Goal: Task Accomplishment & Management: Manage account settings

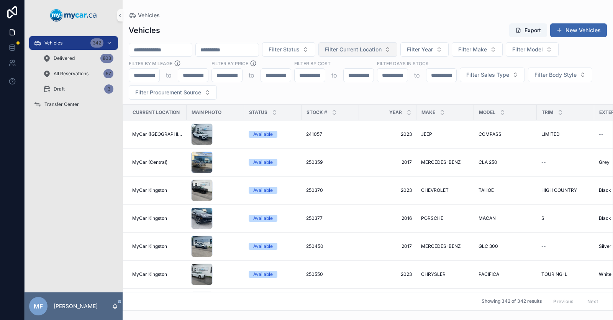
click at [382, 51] on span "Filter Current Location" at bounding box center [353, 50] width 57 height 8
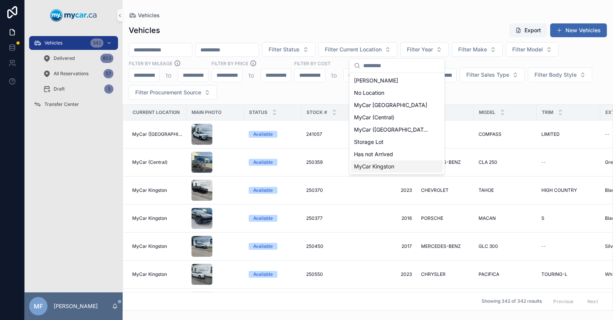
click at [384, 169] on span "MyCar Kingston" at bounding box center [374, 167] width 40 height 8
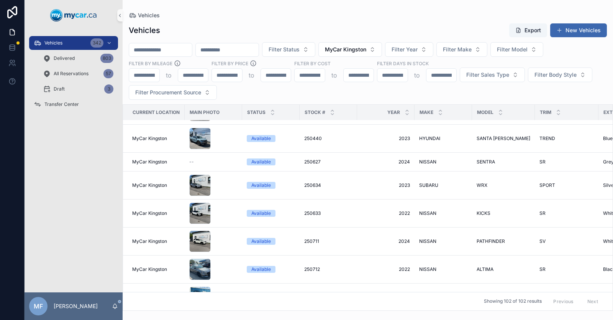
scroll to position [268, 0]
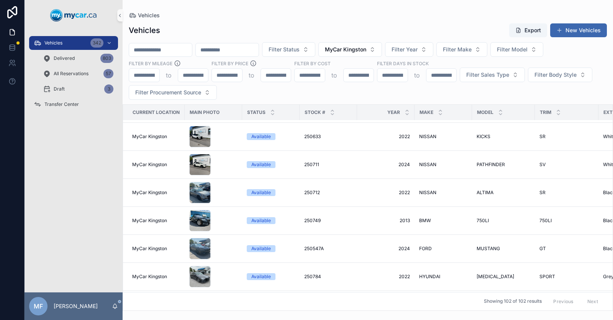
click at [155, 54] on input "scrollable content" at bounding box center [160, 49] width 63 height 11
type input "******"
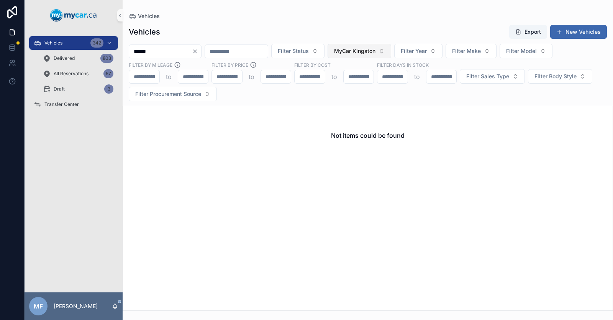
click at [376, 49] on span "MyCar Kingston" at bounding box center [354, 51] width 41 height 8
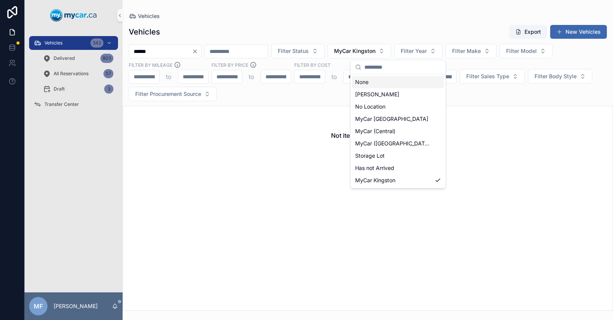
click at [388, 83] on div "None" at bounding box center [398, 82] width 92 height 12
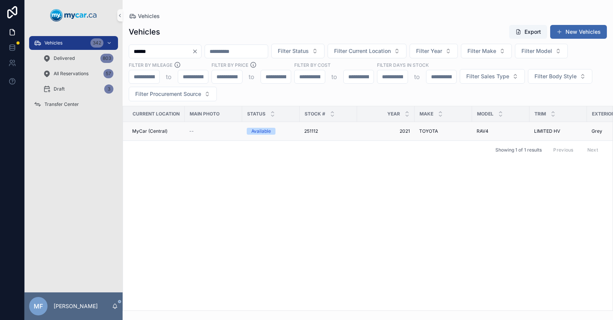
click at [312, 128] on span "251112" at bounding box center [311, 131] width 14 height 6
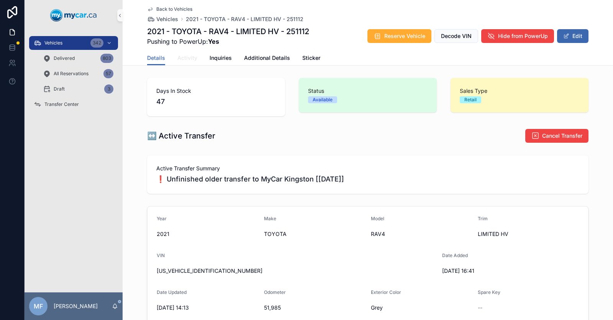
click at [184, 59] on span "Activity" at bounding box center [188, 58] width 20 height 8
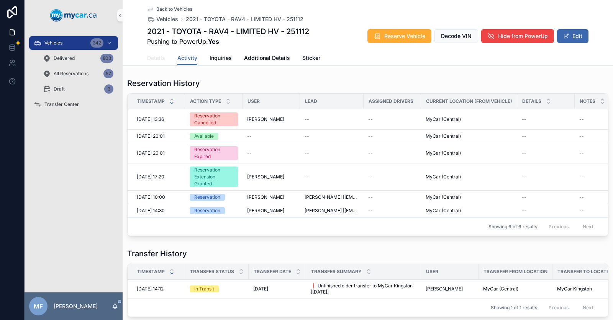
click at [151, 58] on span "Details" at bounding box center [156, 58] width 18 height 8
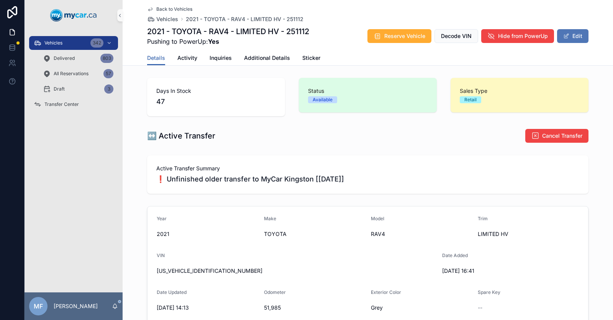
click at [569, 32] on button "Edit" at bounding box center [572, 36] width 31 height 14
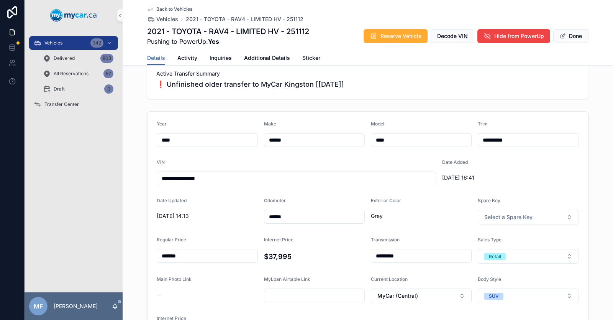
scroll to position [77, 0]
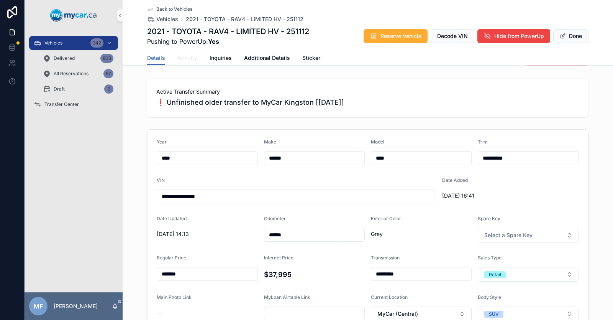
click at [185, 58] on span "Activity" at bounding box center [188, 58] width 20 height 8
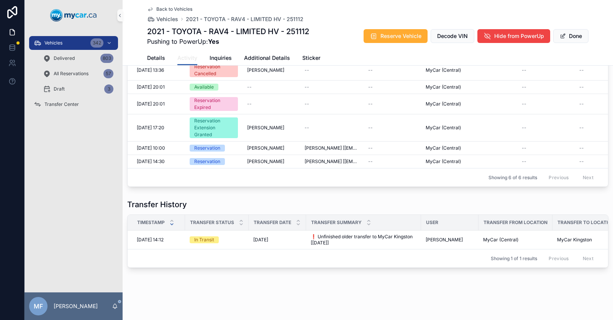
scroll to position [61, 0]
click at [367, 222] on icon "scrollable content" at bounding box center [369, 224] width 5 height 5
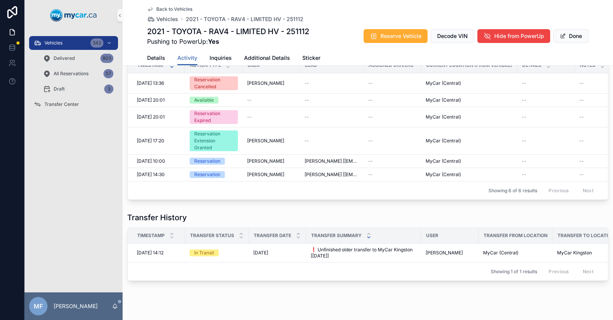
scroll to position [61, 0]
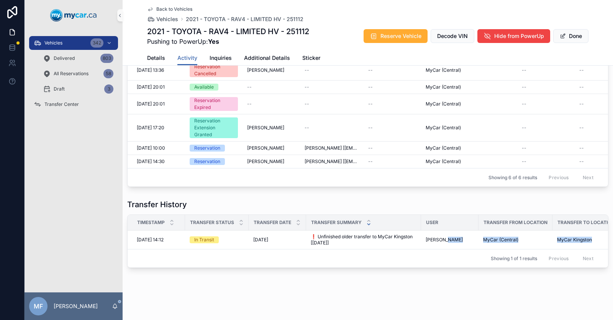
drag, startPoint x: 443, startPoint y: 238, endPoint x: 485, endPoint y: 253, distance: 43.9
click at [485, 253] on div "Timestamp Transfer Status Transfer Date Transfer Summary User Transfer From Loc…" at bounding box center [368, 241] width 481 height 53
click at [449, 249] on div "Showing 1 of 1 results Previous Next" at bounding box center [368, 258] width 481 height 18
click at [259, 60] on span "Additional Details" at bounding box center [267, 58] width 46 height 8
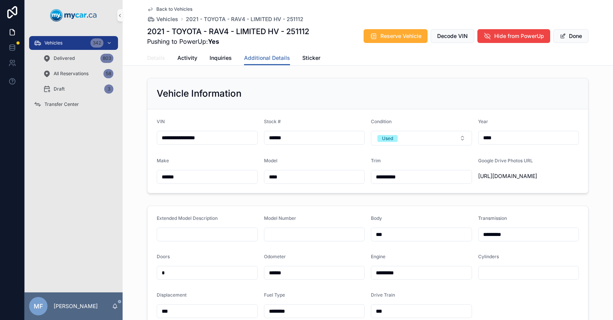
click at [151, 61] on span "Details" at bounding box center [156, 58] width 18 height 8
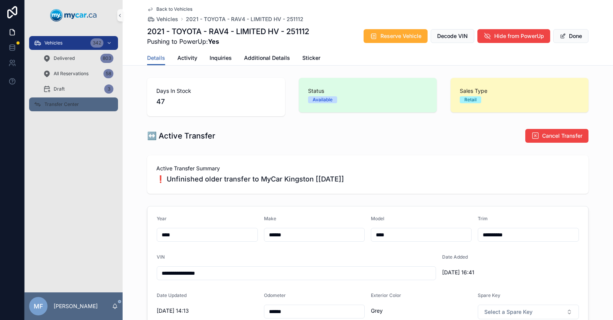
click at [41, 103] on icon "scrollable content" at bounding box center [38, 104] width 8 height 8
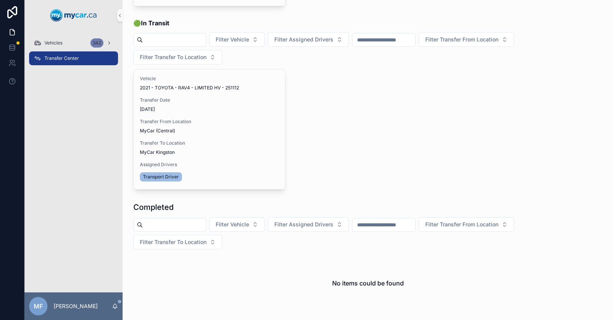
scroll to position [192, 0]
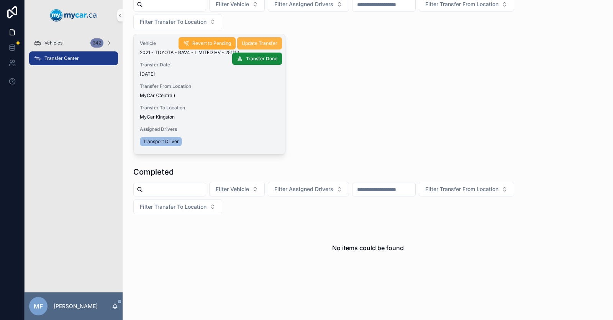
click at [263, 41] on span "Update Transfer" at bounding box center [260, 43] width 36 height 6
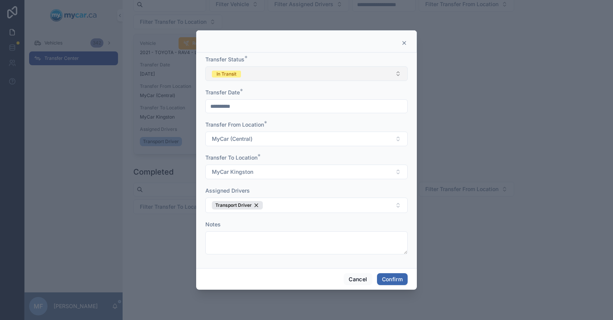
click at [388, 76] on button "In Transit" at bounding box center [306, 73] width 202 height 15
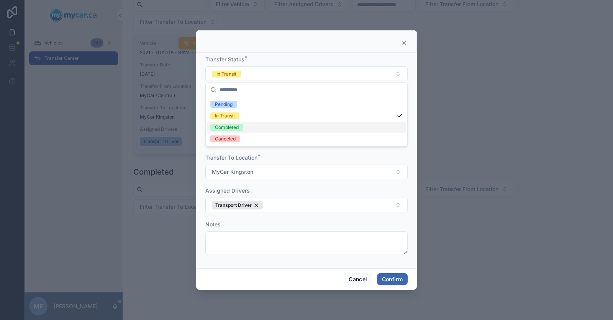
click at [339, 125] on div "Completed" at bounding box center [306, 128] width 199 height 12
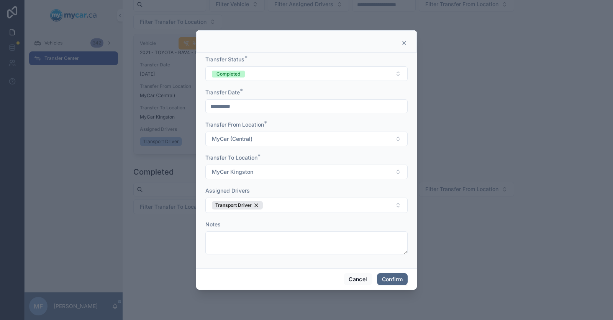
click at [394, 281] on button "Confirm" at bounding box center [392, 279] width 31 height 12
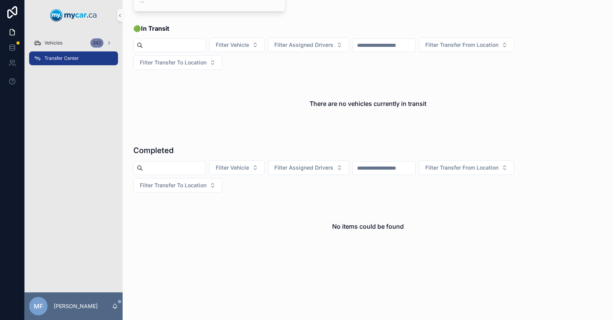
scroll to position [151, 0]
click at [51, 44] on span "Vehicles" at bounding box center [53, 43] width 18 height 6
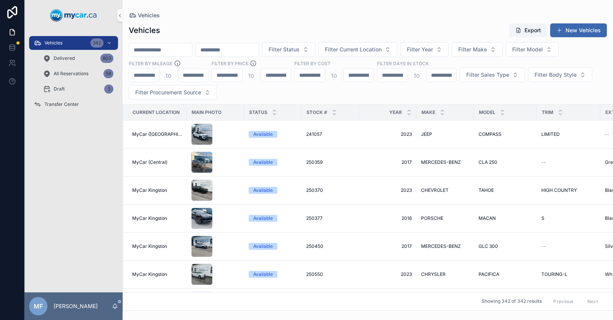
click at [166, 51] on input "scrollable content" at bounding box center [160, 49] width 63 height 11
type input "******"
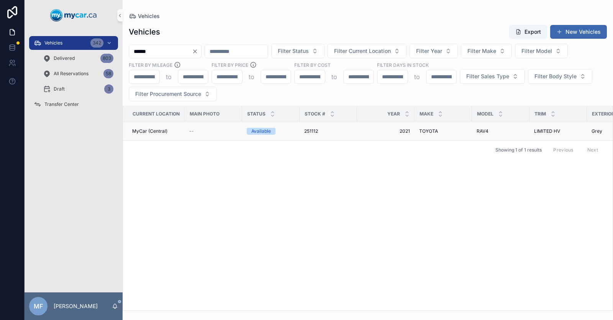
click at [424, 128] on span "TOYOTA" at bounding box center [428, 131] width 19 height 6
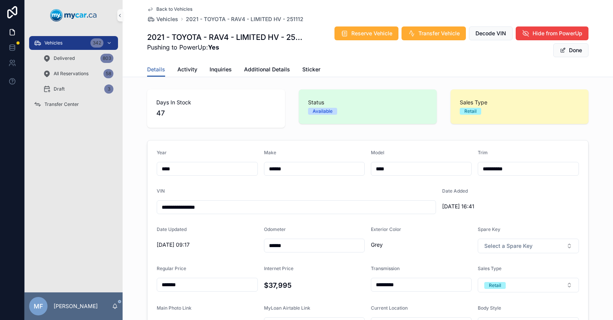
click at [147, 10] on icon "scrollable content" at bounding box center [150, 9] width 6 height 6
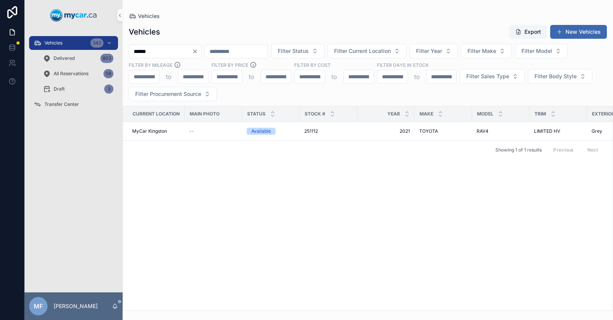
click at [198, 51] on icon "Clear" at bounding box center [195, 51] width 6 height 6
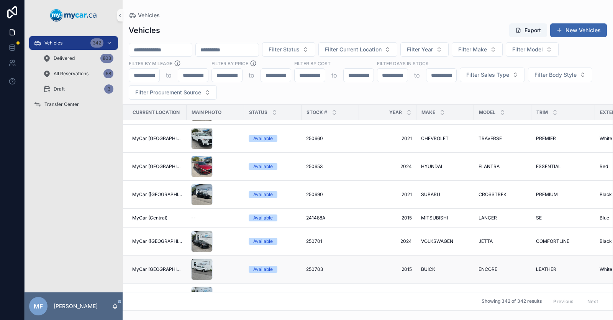
scroll to position [575, 0]
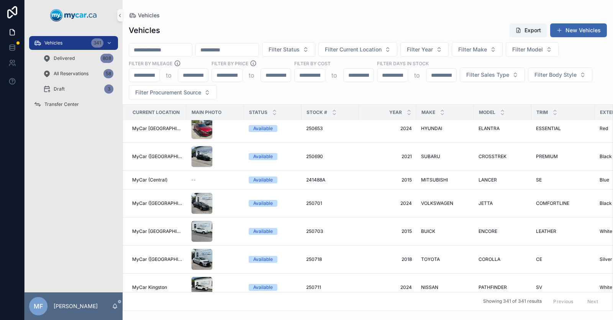
click at [166, 51] on input "scrollable content" at bounding box center [160, 49] width 63 height 11
type input "******"
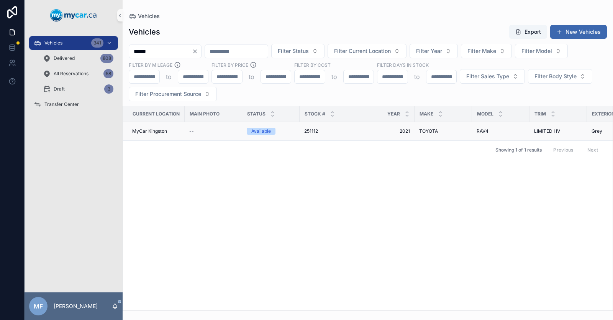
click at [307, 129] on span "251112" at bounding box center [311, 131] width 14 height 6
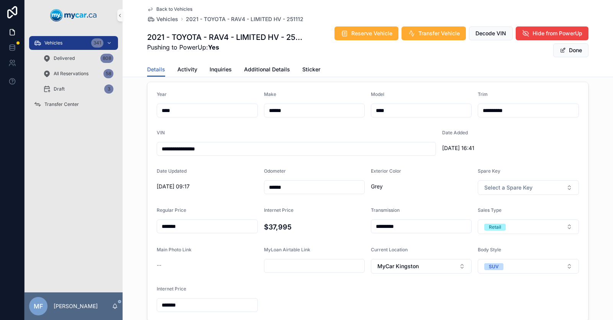
scroll to position [77, 0]
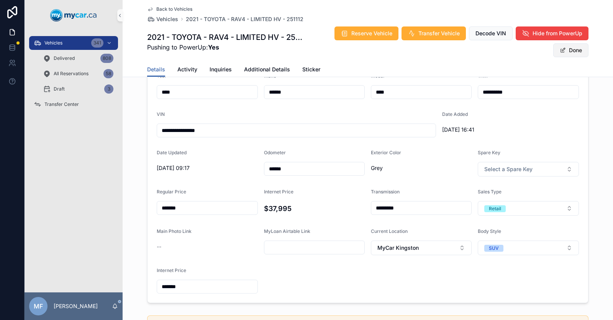
click at [573, 50] on button "Done" at bounding box center [571, 50] width 35 height 14
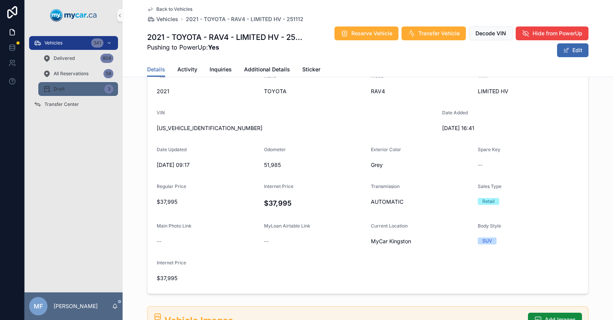
click at [65, 87] on div "Draft 3" at bounding box center [78, 89] width 71 height 12
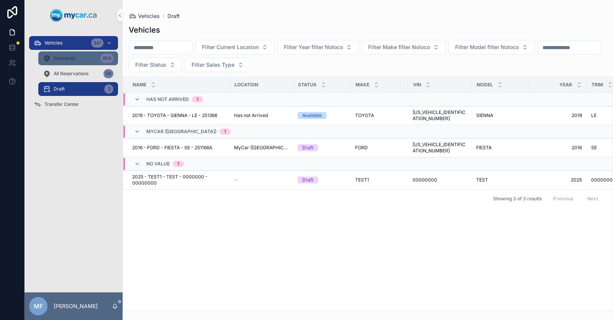
click at [59, 59] on span "Delivered" at bounding box center [64, 58] width 21 height 6
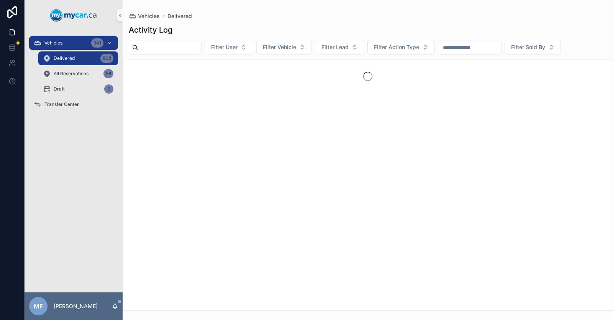
click at [56, 42] on span "Vehicles" at bounding box center [53, 43] width 18 height 6
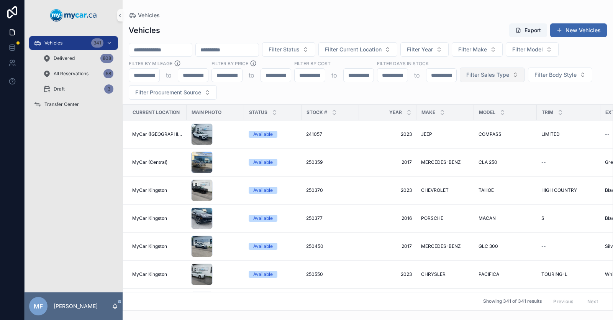
click at [492, 75] on span "Filter Sales Type" at bounding box center [488, 75] width 43 height 8
click at [470, 115] on div "Retail" at bounding box center [492, 118] width 92 height 12
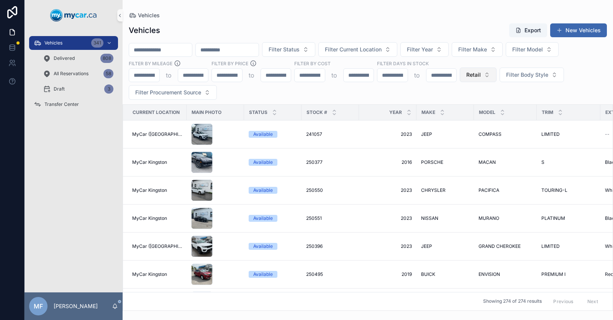
click at [482, 75] on button "Retail" at bounding box center [478, 74] width 37 height 15
click at [462, 117] on div "Wholesale" at bounding box center [478, 118] width 92 height 12
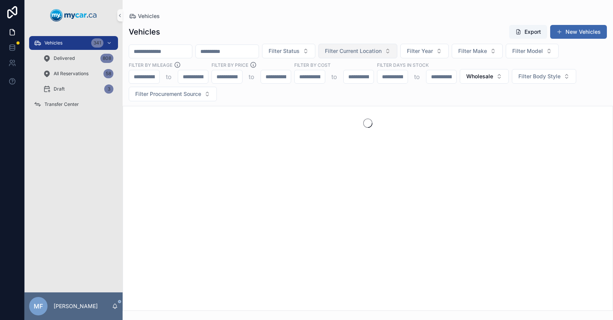
click at [382, 51] on span "Filter Current Location" at bounding box center [353, 51] width 57 height 8
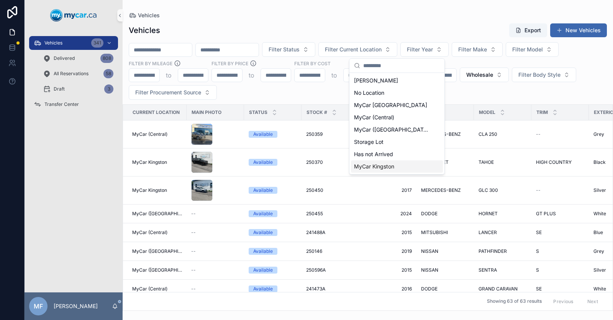
click at [379, 167] on span "MyCar Kingston" at bounding box center [374, 167] width 40 height 8
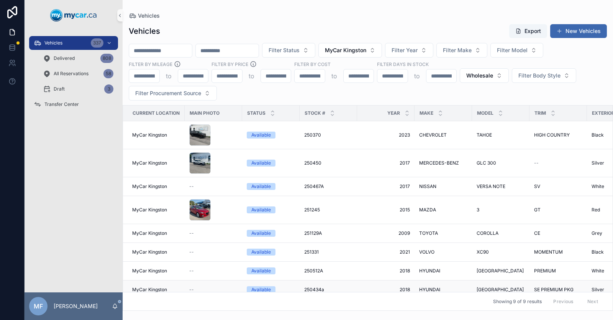
click at [316, 286] on span "250434a" at bounding box center [314, 289] width 20 height 6
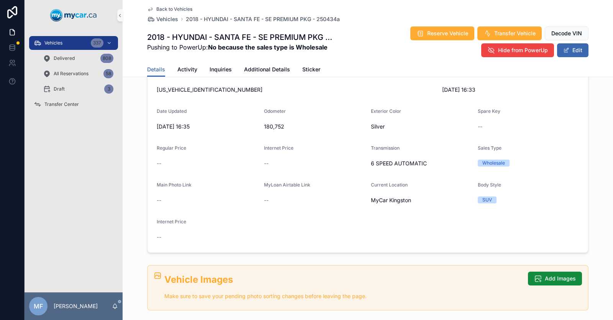
scroll to position [77, 0]
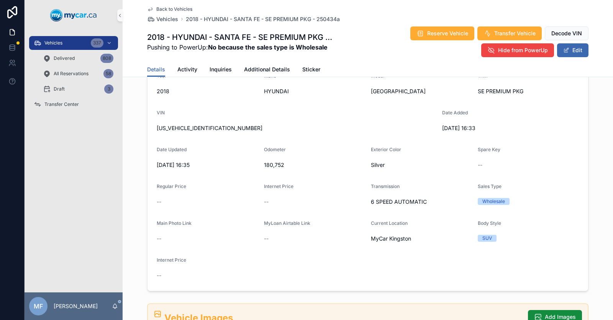
click at [148, 9] on icon "scrollable content" at bounding box center [150, 9] width 4 height 3
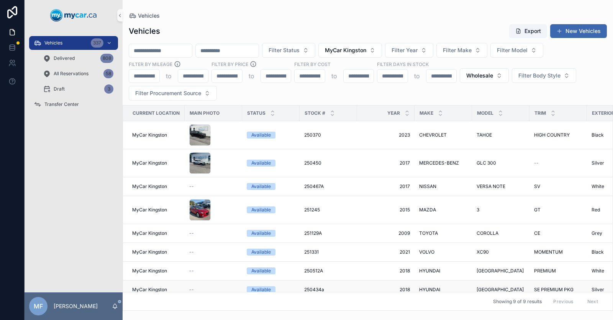
click at [316, 286] on span "250434a" at bounding box center [314, 289] width 20 height 6
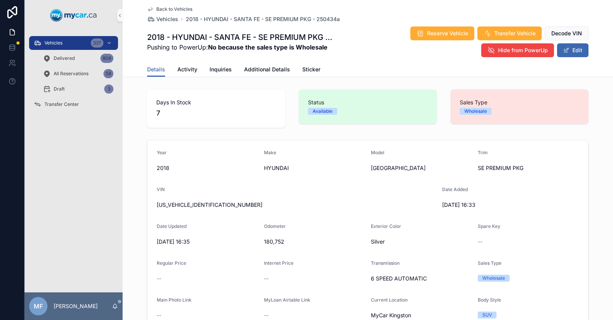
click at [147, 8] on icon "scrollable content" at bounding box center [150, 9] width 6 height 6
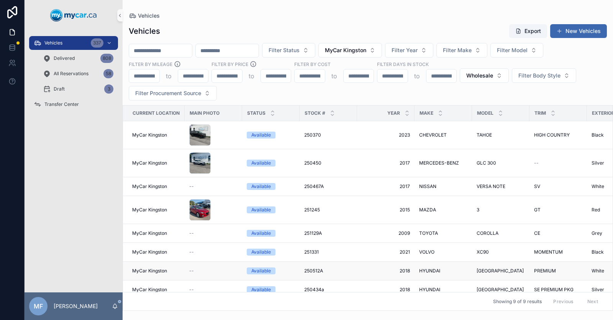
click at [311, 268] on span "250512A" at bounding box center [313, 271] width 19 height 6
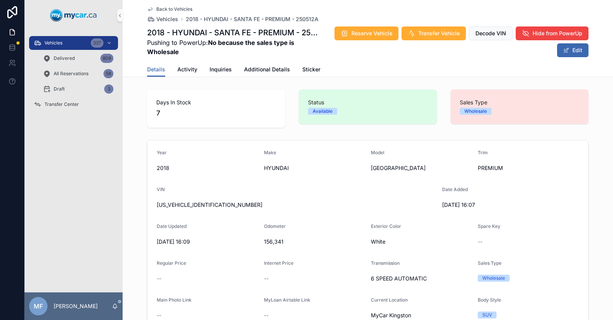
click at [148, 10] on icon "scrollable content" at bounding box center [150, 9] width 4 height 3
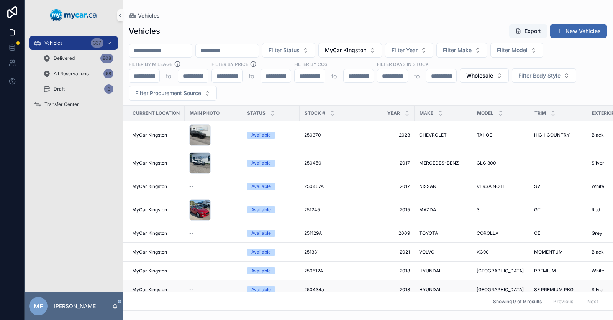
click at [308, 286] on span "250434a" at bounding box center [314, 289] width 20 height 6
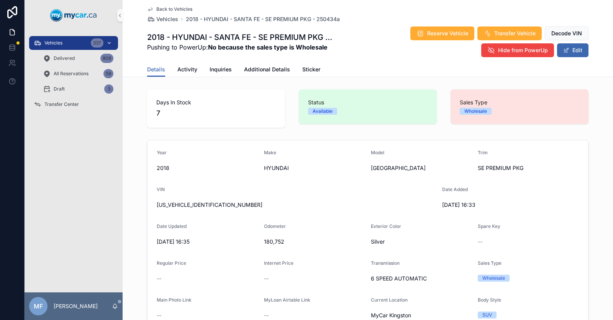
click at [67, 41] on div "Vehicles 337" at bounding box center [74, 43] width 80 height 12
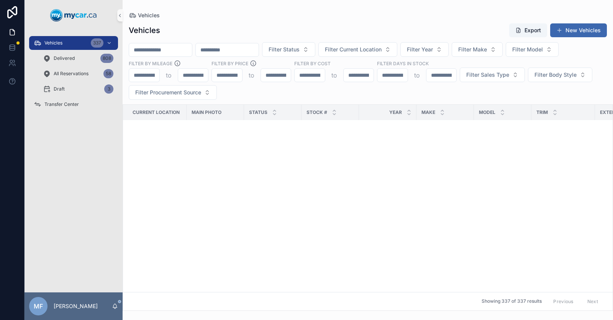
scroll to position [690, 0]
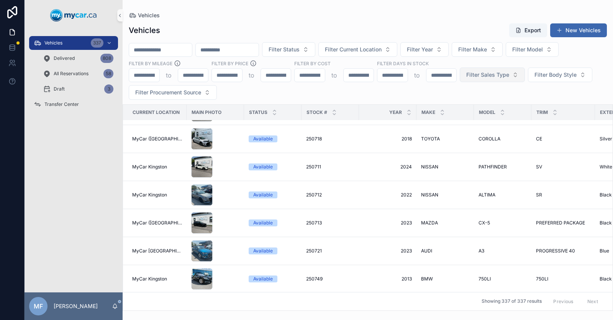
click at [496, 77] on span "Filter Sales Type" at bounding box center [488, 75] width 43 height 8
click at [487, 106] on div "Wholesale" at bounding box center [492, 106] width 92 height 12
click at [398, 45] on button "Filter Current Location" at bounding box center [358, 49] width 79 height 15
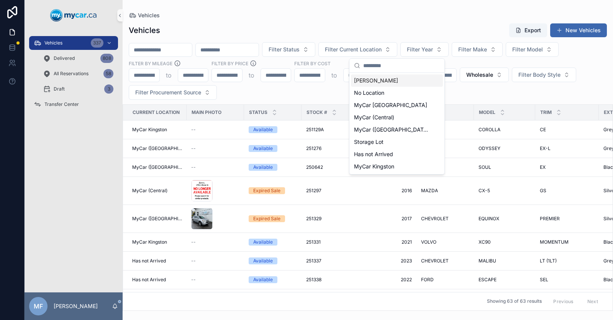
scroll to position [617, 0]
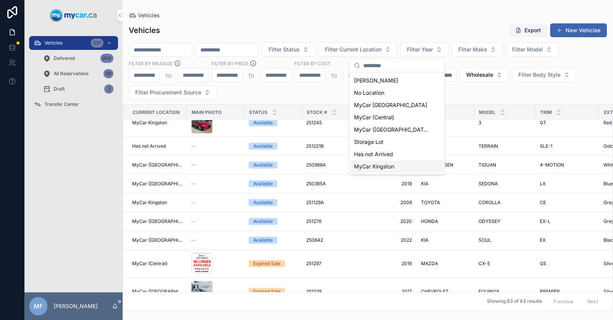
click at [384, 166] on span "MyCar Kingston" at bounding box center [374, 167] width 40 height 8
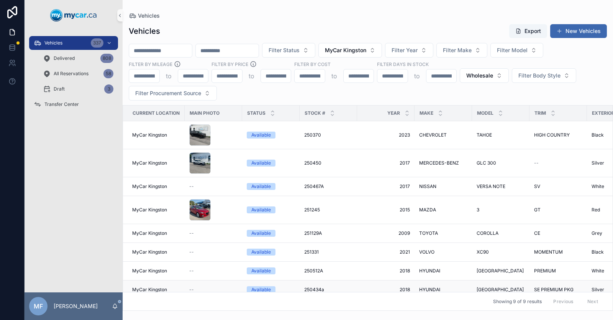
click at [406, 286] on span "2018" at bounding box center [386, 289] width 48 height 6
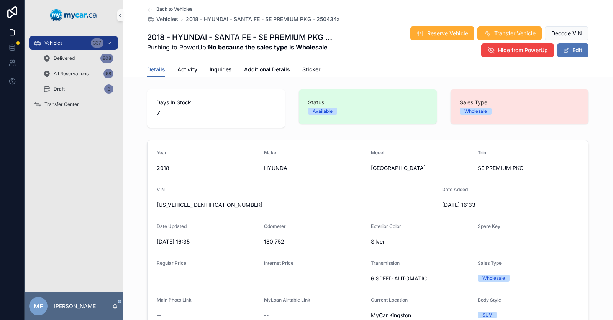
click at [564, 50] on span "scrollable content" at bounding box center [567, 50] width 6 height 6
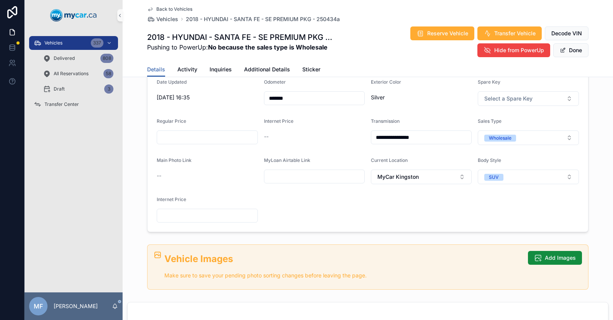
scroll to position [153, 0]
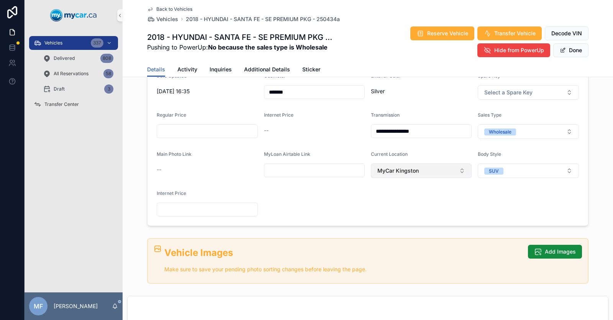
click at [401, 171] on span "MyCar Kingston" at bounding box center [398, 171] width 41 height 8
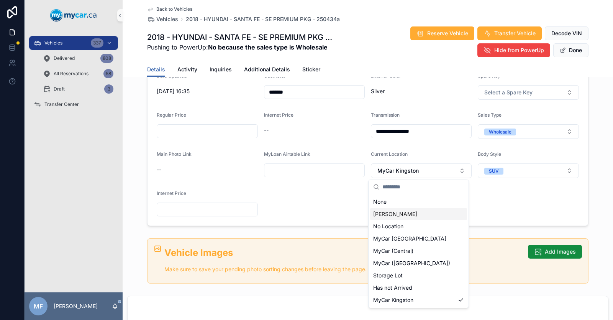
click at [399, 215] on span "[PERSON_NAME]" at bounding box center [395, 214] width 44 height 8
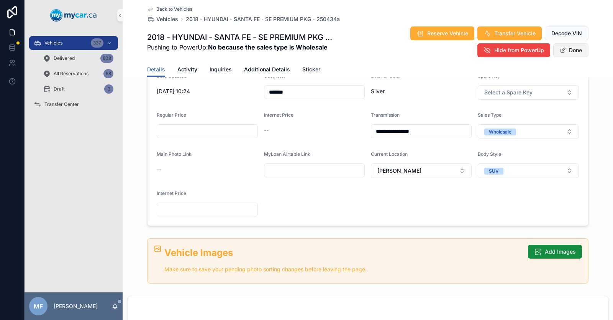
click at [567, 51] on button "Done" at bounding box center [571, 50] width 35 height 14
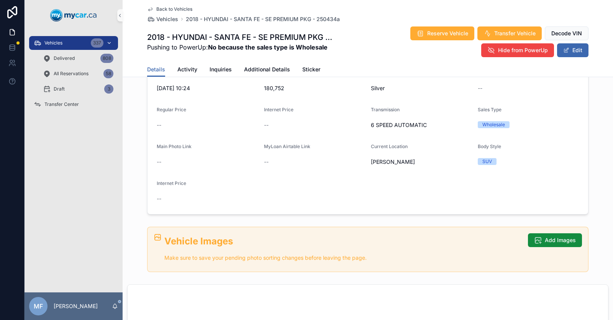
click at [55, 44] on span "Vehicles" at bounding box center [53, 43] width 18 height 6
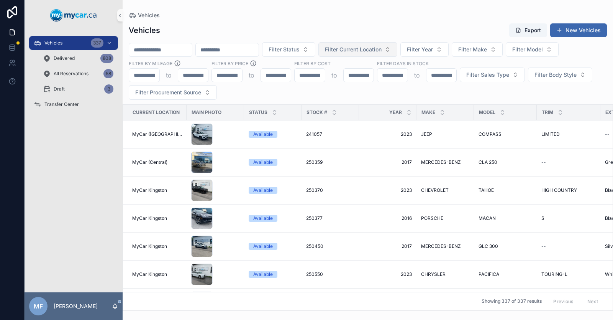
drag, startPoint x: 389, startPoint y: 47, endPoint x: 394, endPoint y: 47, distance: 4.6
click at [382, 47] on span "Filter Current Location" at bounding box center [353, 50] width 57 height 8
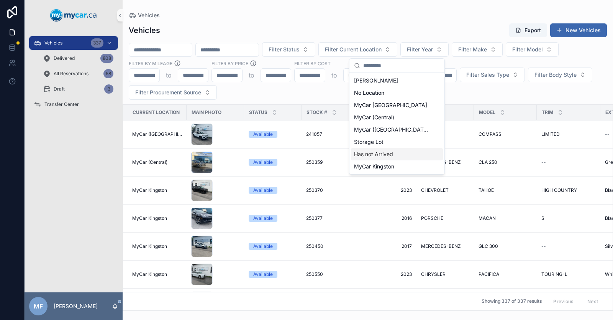
click at [376, 156] on span "Has not Arrived" at bounding box center [373, 154] width 39 height 8
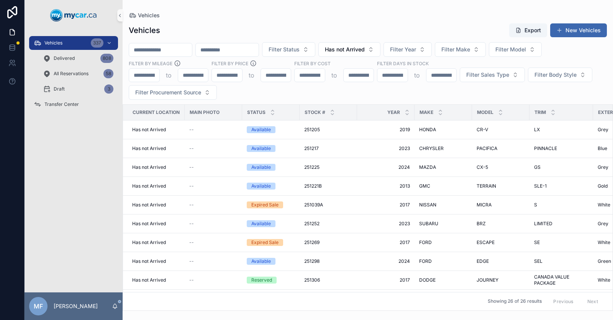
click at [433, 314] on span "CHEVROLET" at bounding box center [433, 317] width 28 height 6
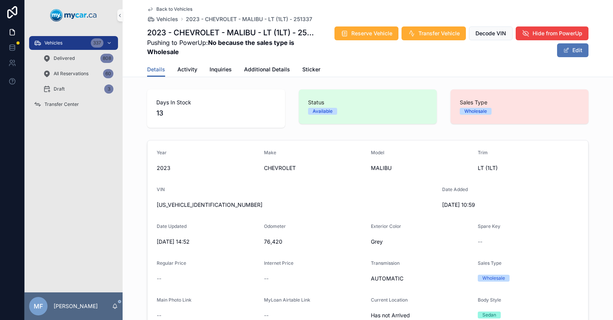
click at [566, 51] on span "scrollable content" at bounding box center [567, 50] width 6 height 6
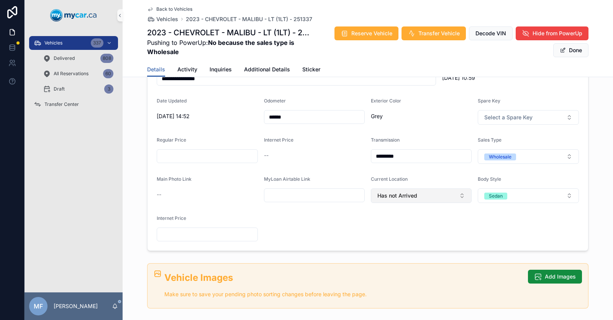
scroll to position [115, 0]
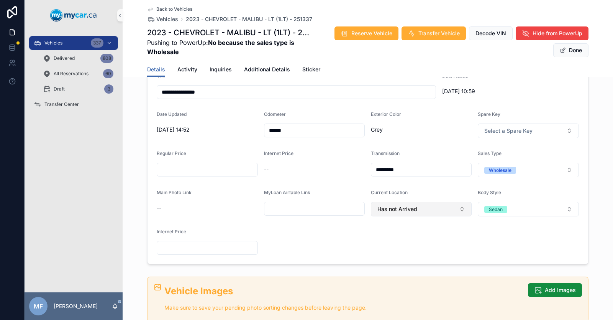
click at [418, 209] on button "Has not Arrived" at bounding box center [421, 209] width 101 height 15
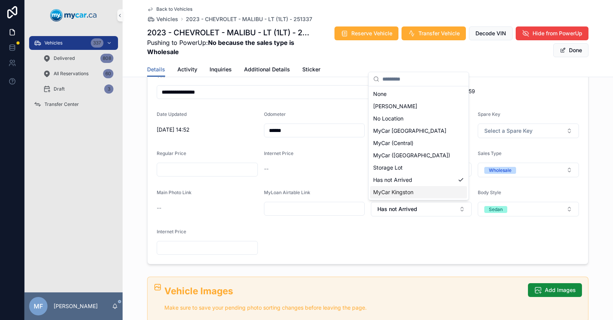
click at [406, 192] on span "MyCar Kingston" at bounding box center [393, 192] width 40 height 8
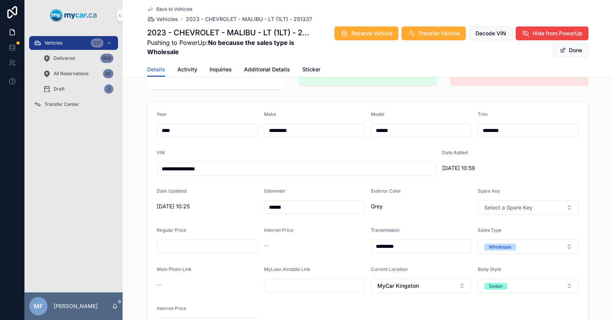
scroll to position [0, 0]
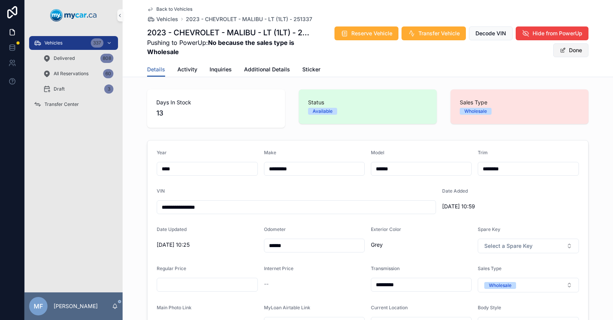
click at [569, 51] on button "Done" at bounding box center [571, 50] width 35 height 14
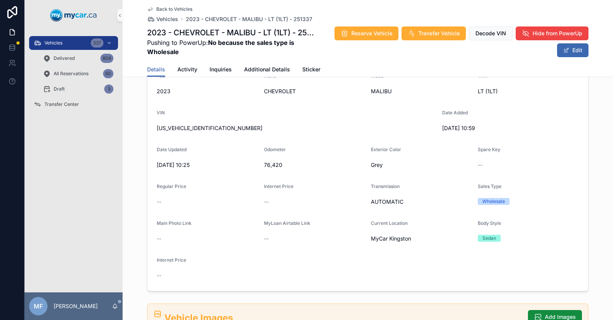
scroll to position [38, 0]
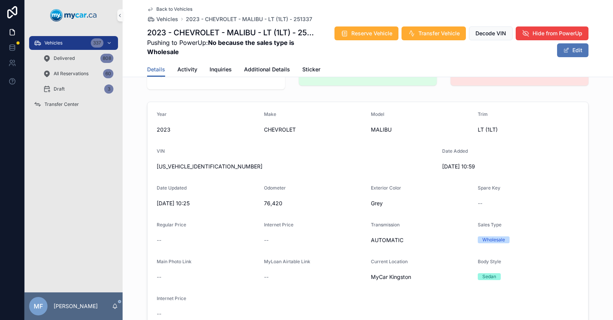
click at [567, 51] on button "Edit" at bounding box center [572, 50] width 31 height 14
